Goal: Transaction & Acquisition: Purchase product/service

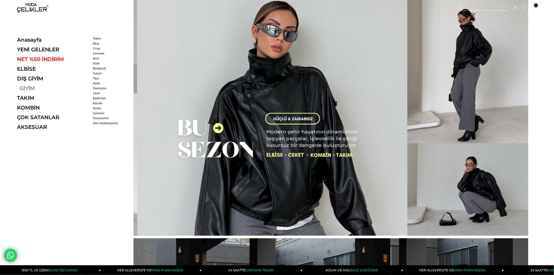
click at [26, 88] on link "GİYİM" at bounding box center [53, 88] width 72 height 6
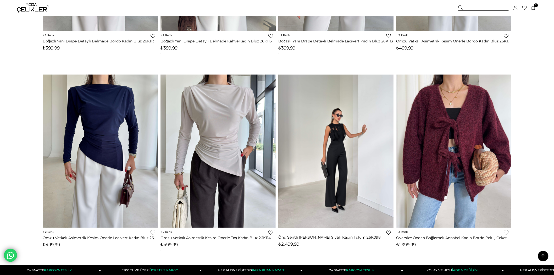
scroll to position [203, 0]
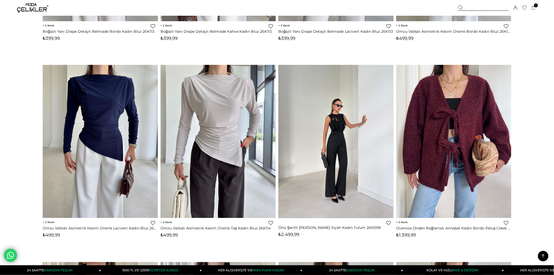
click at [332, 159] on img at bounding box center [335, 141] width 115 height 153
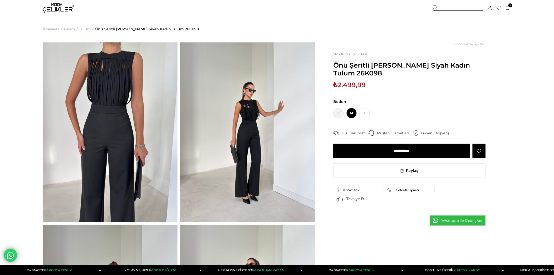
click at [240, 129] on img at bounding box center [247, 131] width 135 height 179
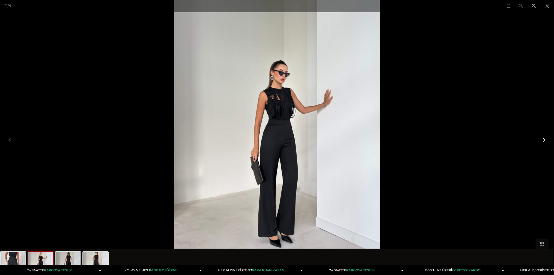
click at [544, 140] on button at bounding box center [542, 140] width 11 height 10
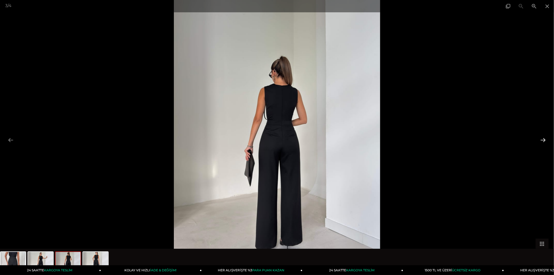
click at [544, 140] on button at bounding box center [542, 140] width 11 height 10
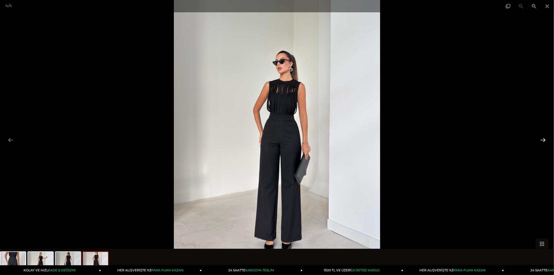
click at [544, 140] on button at bounding box center [542, 140] width 11 height 10
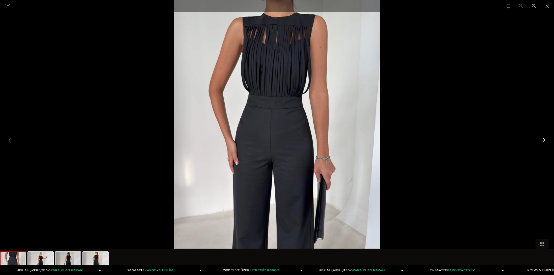
click at [544, 140] on button at bounding box center [542, 140] width 11 height 10
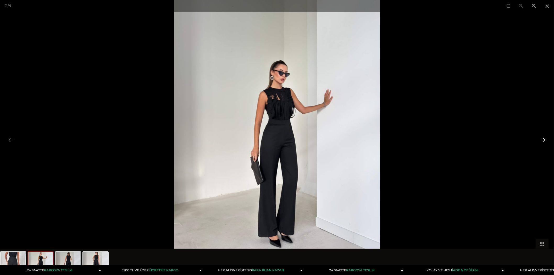
click at [544, 140] on button at bounding box center [542, 140] width 11 height 10
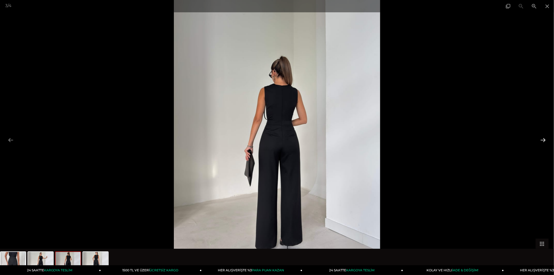
click at [544, 140] on button at bounding box center [542, 140] width 11 height 10
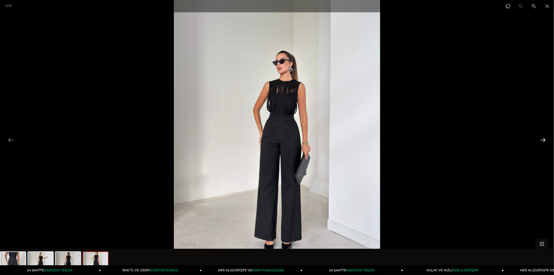
click at [544, 140] on button at bounding box center [542, 140] width 11 height 10
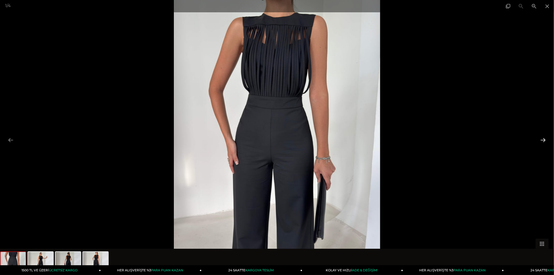
click at [544, 140] on button at bounding box center [542, 140] width 11 height 10
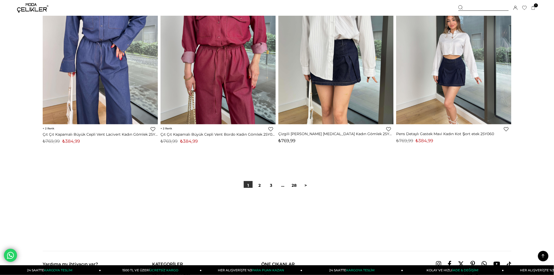
scroll to position [3878, 0]
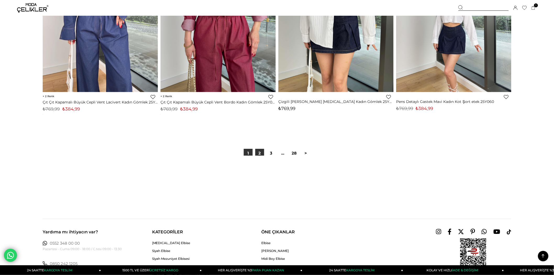
click at [263, 156] on link "2" at bounding box center [259, 153] width 9 height 9
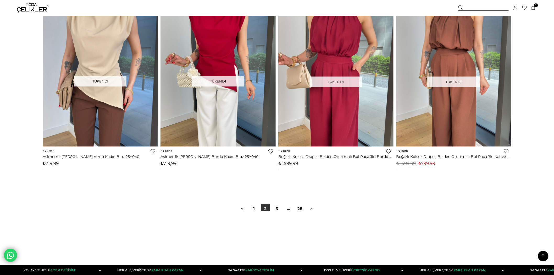
scroll to position [3924, 0]
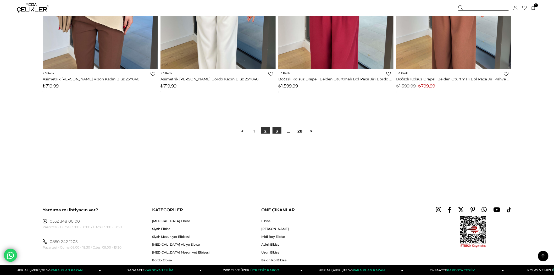
click at [276, 136] on link "3" at bounding box center [276, 131] width 9 height 9
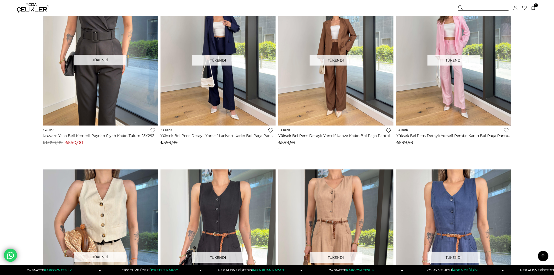
scroll to position [494, 0]
